Goal: Task Accomplishment & Management: Use online tool/utility

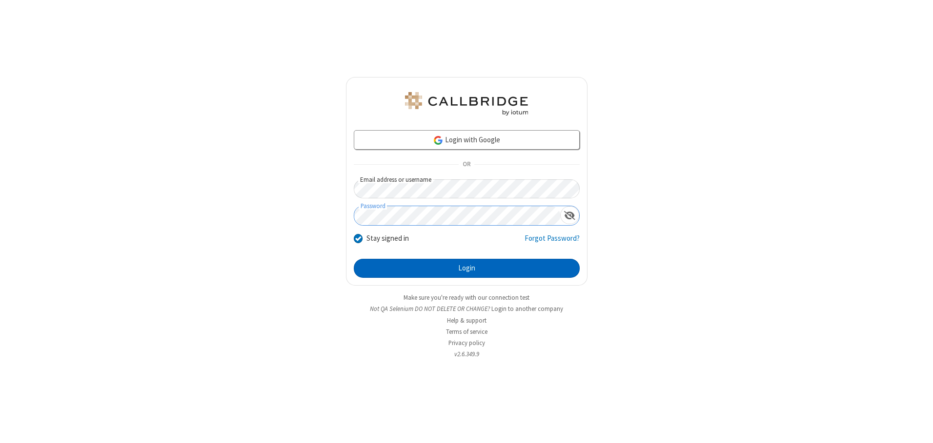
click at [466, 268] on button "Login" at bounding box center [467, 269] width 226 height 20
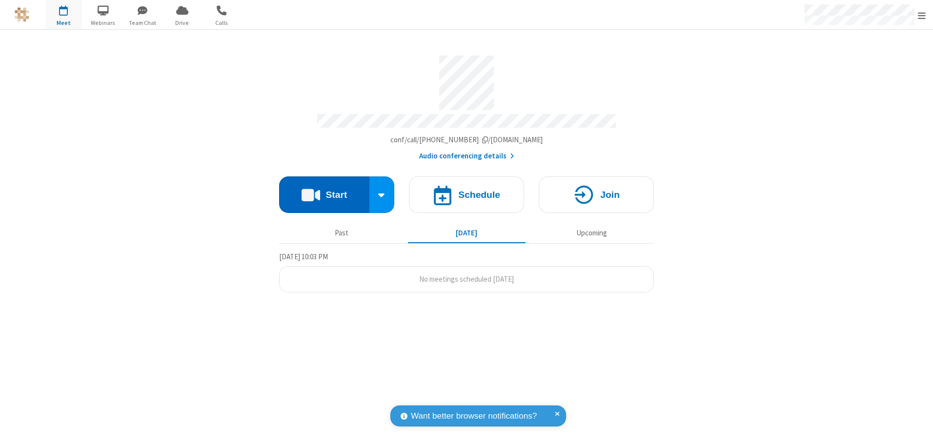
click at [324, 191] on button "Start" at bounding box center [324, 195] width 90 height 37
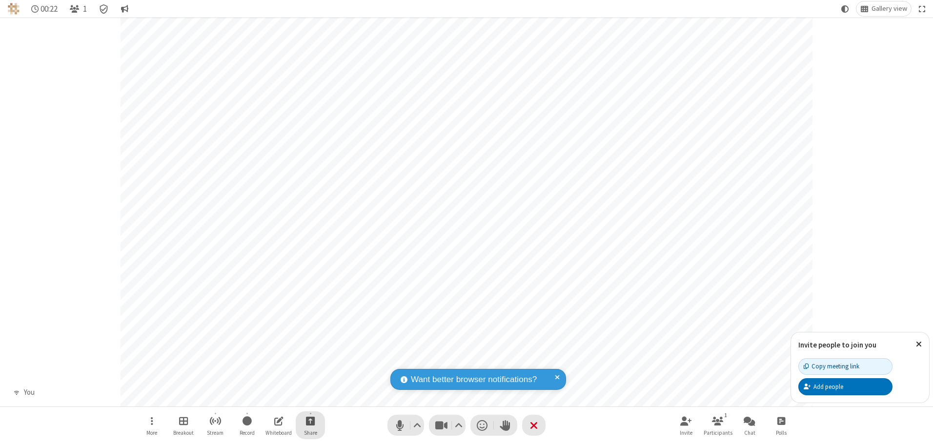
click at [310, 421] on span "Start sharing" at bounding box center [310, 421] width 9 height 12
click at [271, 381] on span "Present files & media" at bounding box center [270, 381] width 11 height 8
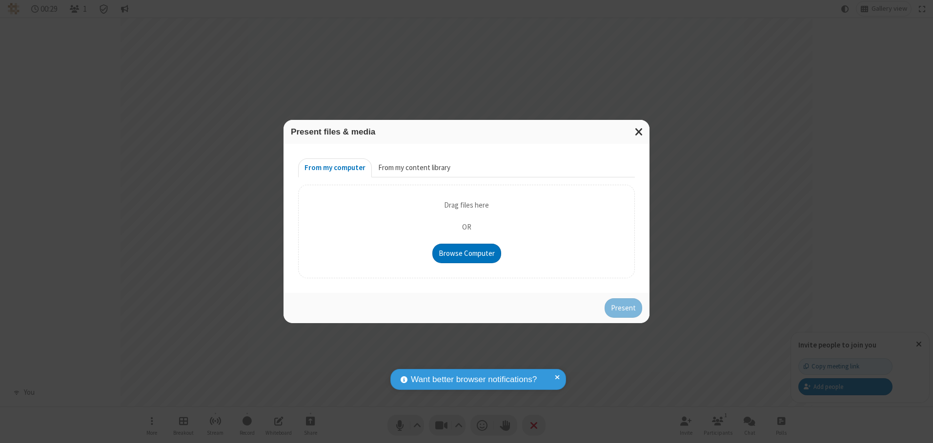
click at [413, 168] on button "From my content library" at bounding box center [414, 169] width 85 height 20
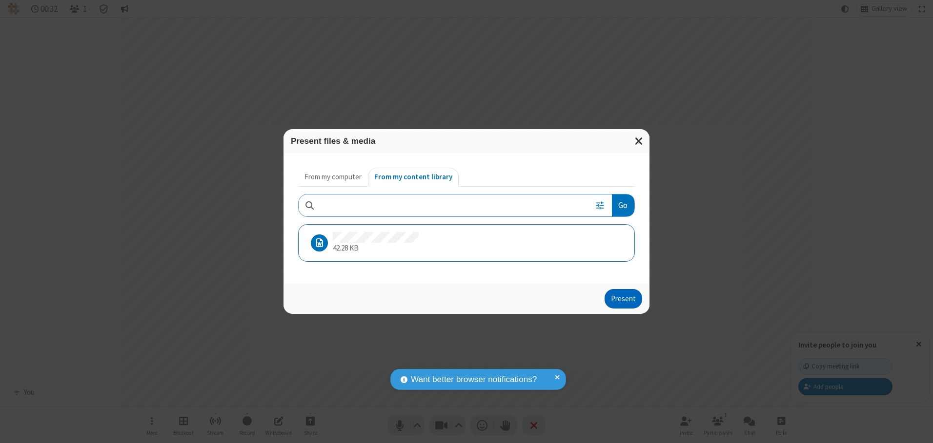
click at [624, 299] on button "Present" at bounding box center [623, 299] width 38 height 20
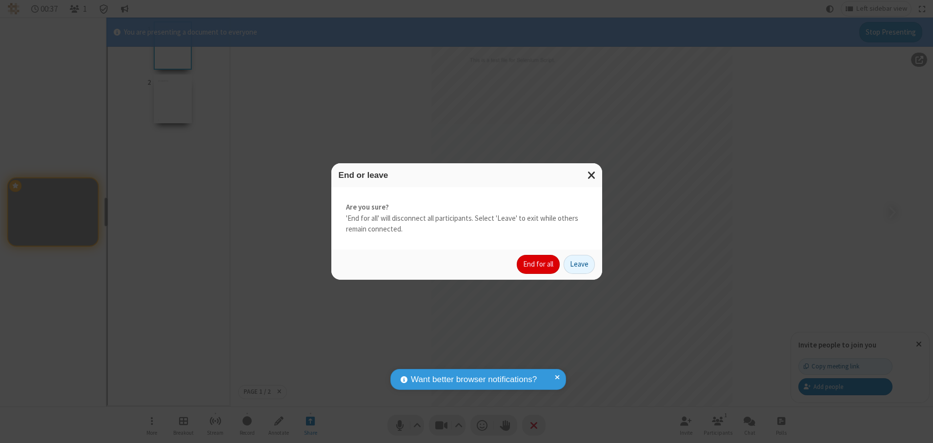
click at [539, 264] on button "End for all" at bounding box center [538, 265] width 43 height 20
